Goal: Navigation & Orientation: Find specific page/section

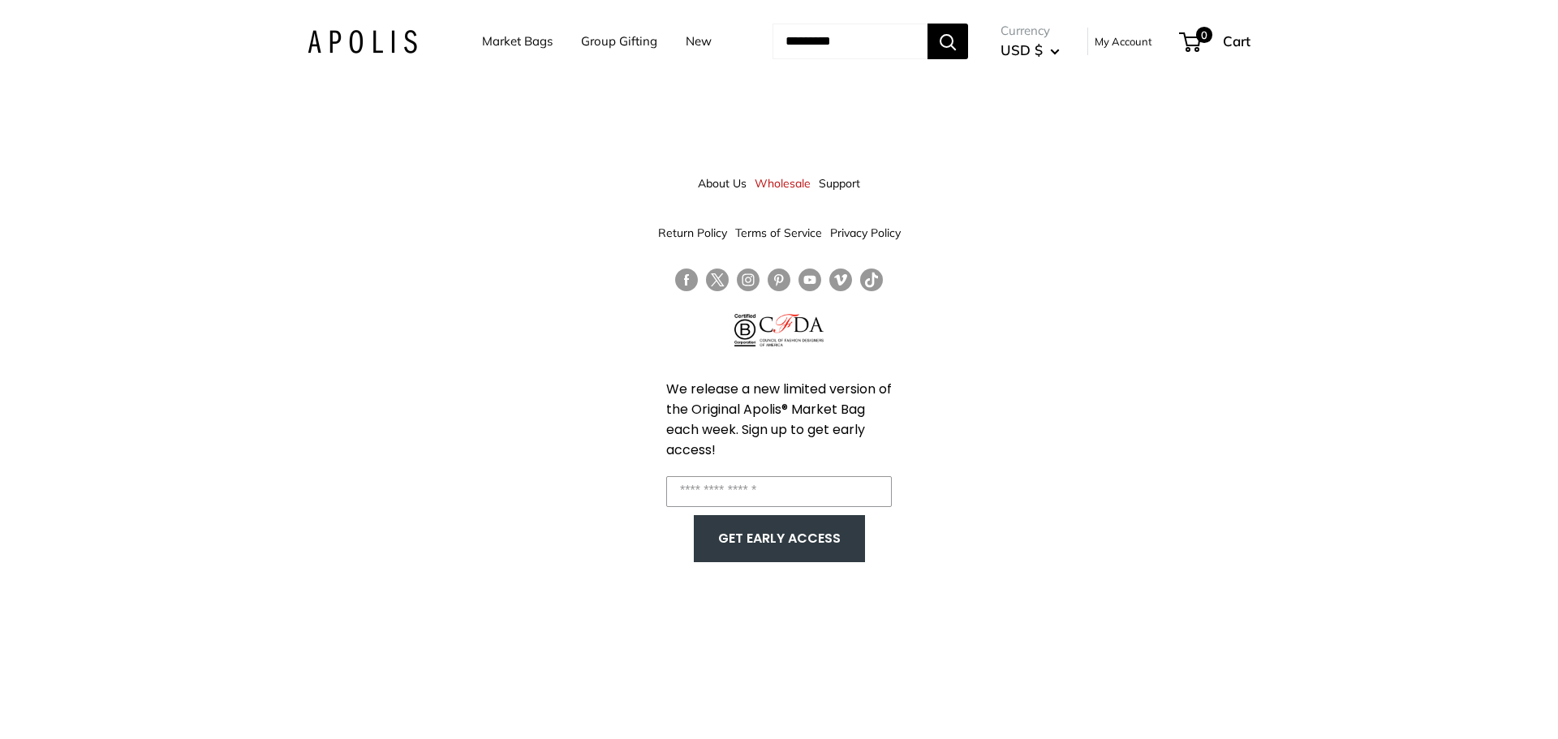
click at [731, 184] on link "About Us" at bounding box center [722, 183] width 49 height 29
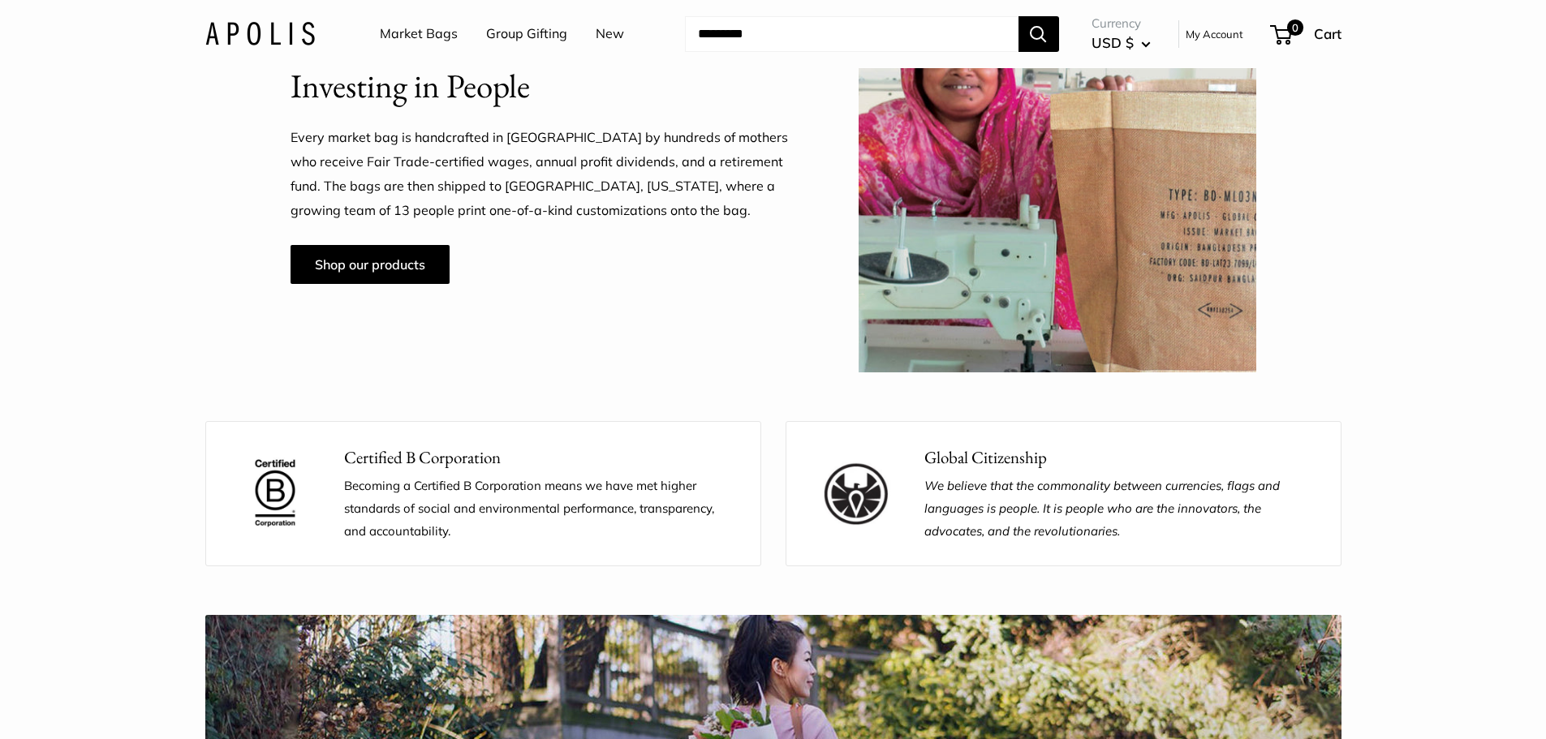
scroll to position [1380, 0]
